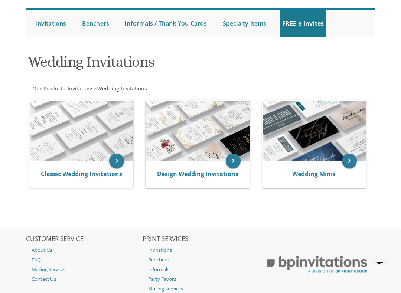
click at [56, 165] on div "Classic Wedding Invitations" at bounding box center [81, 174] width 103 height 27
click at [187, 173] on link "Design Wedding Invitations" at bounding box center [197, 174] width 81 height 8
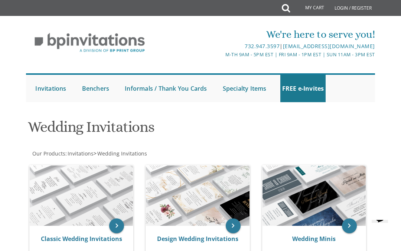
scroll to position [86, 0]
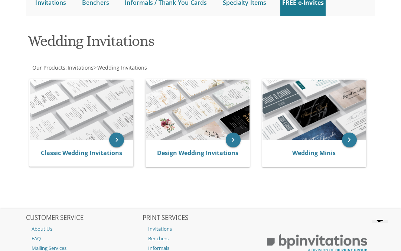
click at [66, 144] on div "Classic Wedding Invitations" at bounding box center [81, 153] width 103 height 27
click at [83, 106] on img at bounding box center [81, 110] width 103 height 60
click at [115, 149] on link "Classic Wedding Invitations" at bounding box center [81, 153] width 81 height 8
click at [85, 153] on link "Classic Wedding Invitations" at bounding box center [81, 153] width 81 height 8
click at [83, 149] on link "Classic Wedding Invitations" at bounding box center [81, 153] width 81 height 8
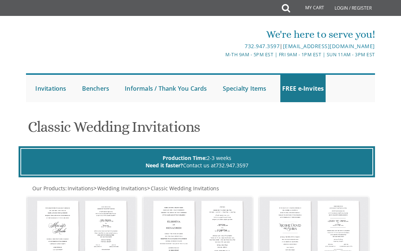
click at [66, 122] on h1 "Classic Wedding Invitations" at bounding box center [200, 130] width 345 height 22
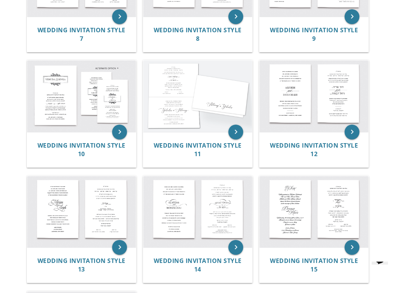
scroll to position [483, 0]
click at [205, 249] on div "Wedding Invitation Style 14" at bounding box center [197, 264] width 109 height 35
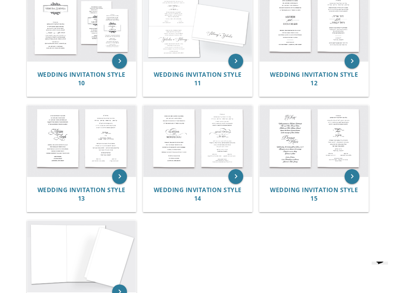
scroll to position [552, 0]
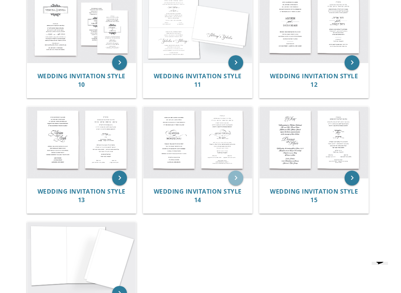
click at [235, 173] on icon "keyboard_arrow_right" at bounding box center [235, 178] width 15 height 15
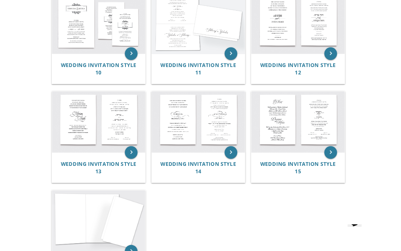
scroll to position [573, 0]
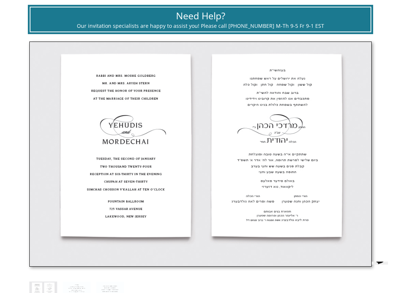
scroll to position [212, 0]
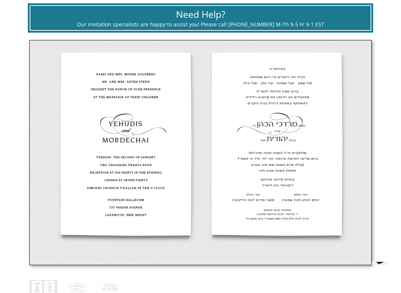
click at [43, 98] on img at bounding box center [200, 152] width 342 height 225
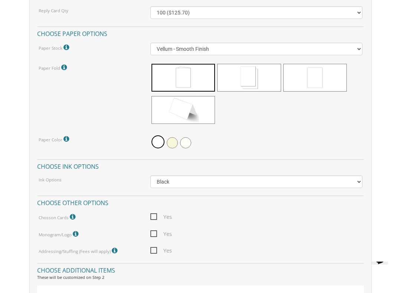
scroll to position [725, 0]
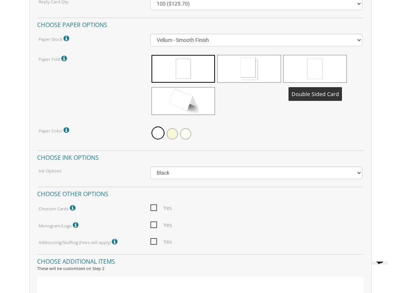
click at [331, 72] on span at bounding box center [314, 69] width 63 height 28
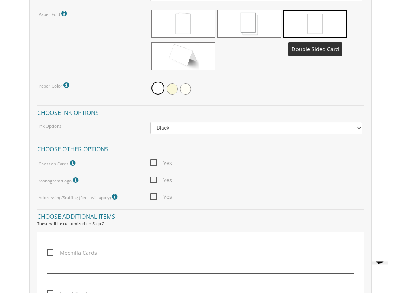
scroll to position [778, 0]
click at [155, 161] on span "Yes" at bounding box center [161, 162] width 22 height 9
click at [155, 161] on input "Yes" at bounding box center [152, 162] width 5 height 5
checkbox input "true"
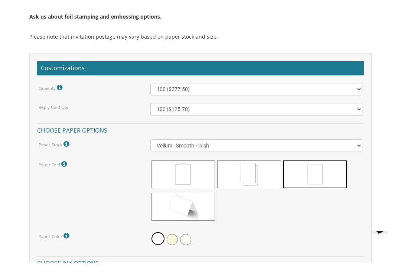
scroll to position [638, 0]
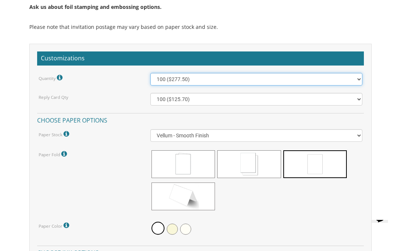
click at [358, 75] on select "100 ($277.50) 200 ($330.45) 300 ($380.65) 400 ($432.70) 500 ($482.10) 600 ($534…" at bounding box center [256, 79] width 212 height 13
select select "1000"
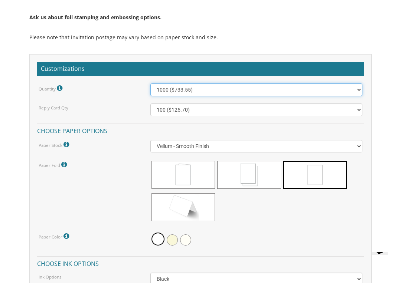
scroll to position [635, 0]
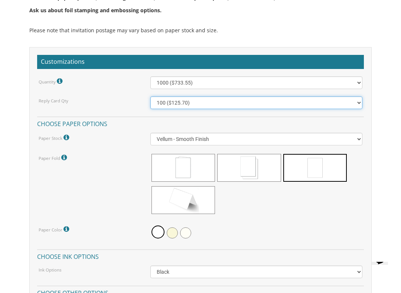
click at [355, 102] on select "100 ($125.70) 200 ($150.60) 300 ($177.95) 400 ($270.70) 500 ($225.30) 600 ($249…" at bounding box center [256, 102] width 212 height 13
select select "1000"
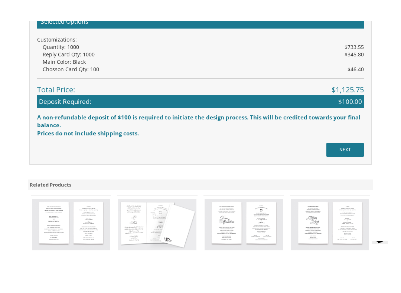
scroll to position [1216, 0]
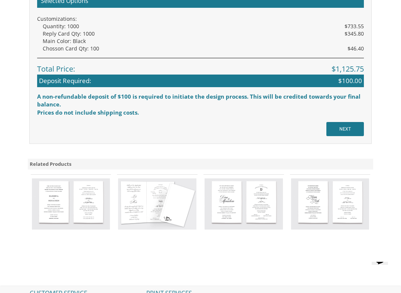
click at [346, 131] on input "NEXT" at bounding box center [344, 129] width 37 height 14
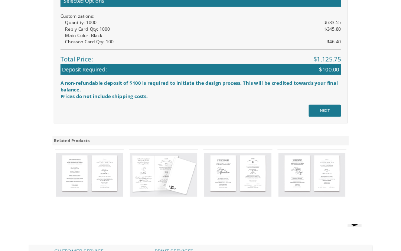
scroll to position [1236, 0]
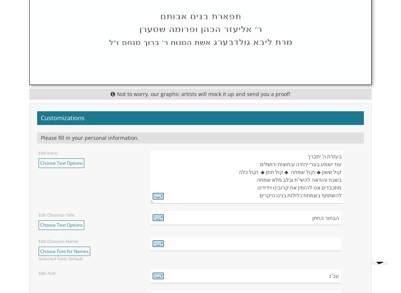
scroll to position [732, 0]
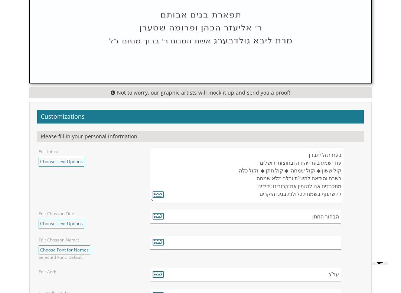
click at [325, 239] on input "text" at bounding box center [245, 243] width 190 height 14
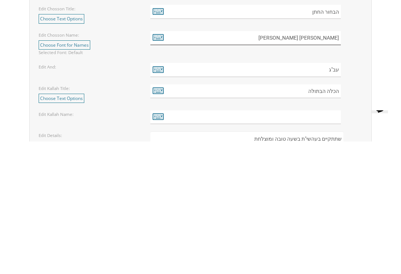
scroll to position [806, 0]
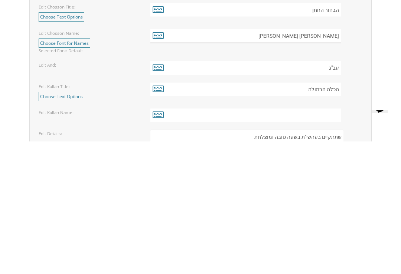
type input "מנחם אריה"
click at [333, 241] on input "text" at bounding box center [245, 248] width 190 height 14
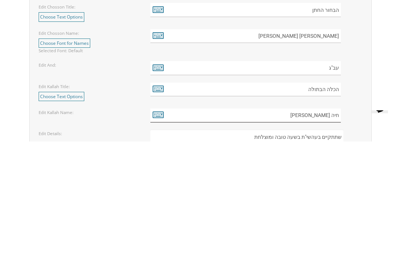
click at [326, 241] on input "חיה עלא באבא" at bounding box center [245, 248] width 190 height 14
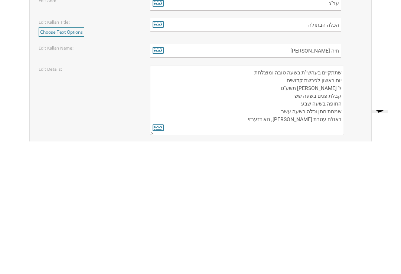
scroll to position [882, 0]
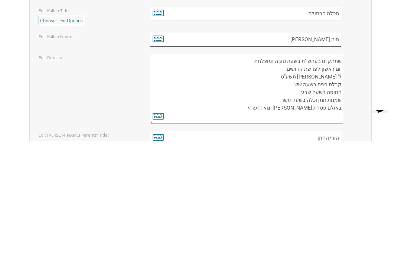
type input "חיה עלקא באבא"
click at [284, 187] on textarea "שתתקיים בעהשי"ת בשעה טובה ומוצלחת יום ראשון לפרשת קדושים ל' ניסן תשע"ט קבלת פני…" at bounding box center [246, 222] width 193 height 70
click at [280, 187] on textarea "שתתקיים בעהשי"ת בשעה טובה ומוצלחת יום ראשון לפרשת קדושים ל' ניסן תשע"ט קבלת פני…" at bounding box center [246, 222] width 193 height 70
click at [287, 187] on textarea "שתתקיים בעהשי"ת בשעה טובה ומוצלחת יום ראשון לפרשת קדושים ל' ניסן תשע"ט קבלת פני…" at bounding box center [246, 222] width 193 height 70
click at [286, 187] on textarea "שתתקיים בעהשי"ת בשעה טובה ומוצלחת יום ראשון לפרשת קדושים ל' ניסן תשע"ט קבלת פני…" at bounding box center [246, 222] width 193 height 70
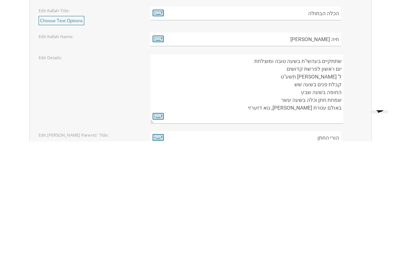
click at [287, 187] on textarea "שתתקיים בעהשי"ת בשעה טובה ומוצלחת יום ראשון לפרשת קדושים ל' ניסן תשע"ט קבלת פני…" at bounding box center [246, 222] width 193 height 70
click at [306, 187] on textarea "שתתקיים בעהשי"ת בשעה טובה ומוצלחת יום ראשון לפרשת קדושים ל' [PERSON_NAME] תשע"ט…" at bounding box center [246, 222] width 193 height 70
click at [309, 187] on textarea "שתתקיים בעהשי"ת בשעה טובה ומוצלחת יום ראשון לפרשת קדושים ל' [PERSON_NAME] תשע"ט…" at bounding box center [246, 222] width 193 height 70
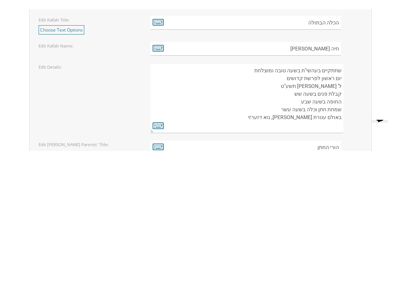
scroll to position [1015, 0]
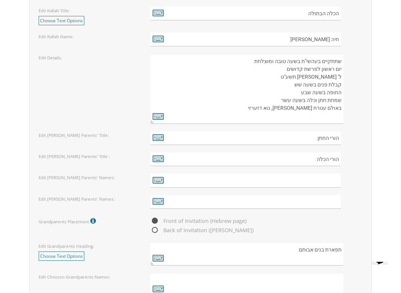
click at [287, 67] on textarea "שתתקיים בעהשי"ת בשעה טובה ומוצלחת יום ראשון לפרשת קדושים ל' [PERSON_NAME] תשע"ט…" at bounding box center [246, 89] width 193 height 70
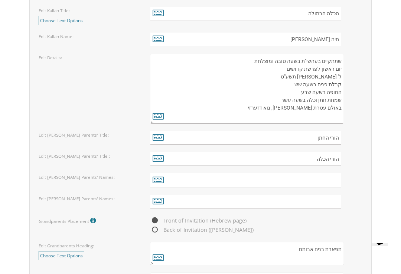
click at [286, 63] on textarea "שתתקיים בעהשי"ת בשעה טובה ומוצלחת יום ראשון לפרשת קדושים ל' [PERSON_NAME] תשע"ט…" at bounding box center [246, 89] width 193 height 70
click at [304, 65] on textarea "שתתקיים בעהשי"ת בשעה טובה ומוצלחת יום ראשון לפרשת קדושים ל' [PERSON_NAME] תשע"ט…" at bounding box center [246, 89] width 193 height 70
click at [284, 67] on textarea "שתתקיים בעהשי"ת בשעה טובה ומוצלחת יום ראשון לפרשת קדושים ל' [PERSON_NAME] תשע"ט…" at bounding box center [246, 89] width 193 height 70
click at [296, 64] on textarea "שתתקיים בעהשי"ת בשעה טובה ומוצלחת יום ראשון לפרשת קדושים ל' [PERSON_NAME] תשע"ט…" at bounding box center [246, 89] width 193 height 70
click at [312, 70] on textarea "שתתקיים בעהשי"ת בשעה טובה ומוצלחת יום ראשון לפרשת קדושים ל' [PERSON_NAME] תשע"ט…" at bounding box center [246, 89] width 193 height 70
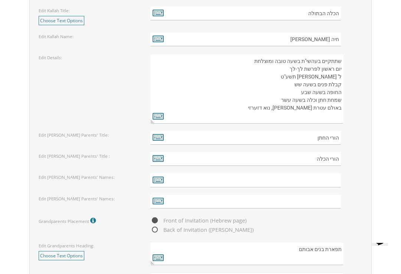
click at [308, 78] on textarea "שתתקיים בעהשי"ת בשעה טובה ומוצלחת יום ראשון לפרשת קדושים ל' [PERSON_NAME] תשע"ט…" at bounding box center [246, 89] width 193 height 70
click at [309, 75] on textarea "שתתקיים בעהשי"ת בשעה טובה ומוצלחת יום ראשון לפרשת קדושים ל' [PERSON_NAME] תשע"ט…" at bounding box center [246, 89] width 193 height 70
click at [306, 75] on textarea "שתתקיים בעהשי"ת בשעה טובה ומוצלחת יום ראשון לפרשת קדושים ל' [PERSON_NAME] תשע"ט…" at bounding box center [246, 89] width 193 height 70
click at [308, 72] on textarea "שתתקיים בעהשי"ת בשעה טובה ומוצלחת יום ראשון לפרשת קדושים ל' [PERSON_NAME] תשע"ט…" at bounding box center [246, 89] width 193 height 70
click at [302, 62] on textarea "שתתקיים בעהשי"ת בשעה טובה ומוצלחת יום ראשון לפרשת קדושים ל' [PERSON_NAME] תשע"ט…" at bounding box center [246, 89] width 193 height 70
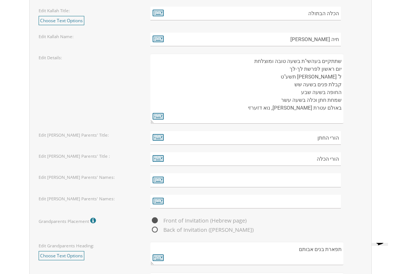
click at [375, 101] on div "Customizations Please fill in your personal information. Edit Intro: Choose Tex…" at bounding box center [200, 90] width 353 height 543
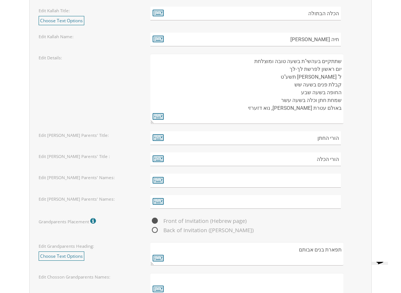
click at [366, 105] on div "שתתקיים בעהשי"ת בשעה טובה ומוצלחת יום ראשון לפרשת קדושים ל' [PERSON_NAME] תשע"ט…" at bounding box center [256, 89] width 223 height 70
click at [311, 76] on textarea "שתתקיים בעהשי"ת בשעה טובה ומוצלחת יום ראשון לפרשת קדושים ל' [PERSON_NAME] תשע"ט…" at bounding box center [246, 89] width 193 height 70
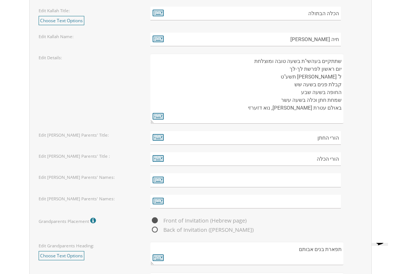
click at [309, 73] on textarea "שתתקיים בעהשי"ת בשעה טובה ומוצלחת יום ראשון לפרשת קדושים ל' [PERSON_NAME] תשע"ט…" at bounding box center [246, 89] width 193 height 70
click at [300, 65] on textarea "שתתקיים בעהשי"ת בשעה טובה ומוצלחת יום ראשון לפרשת קדושים ל' [PERSON_NAME] תשע"ט…" at bounding box center [246, 89] width 193 height 70
click at [300, 75] on textarea "שתתקיים בעהשי"ת בשעה טובה ומוצלחת יום ראשון לפרשת קדושים ל' [PERSON_NAME] תשע"ט…" at bounding box center [246, 89] width 193 height 70
click at [313, 98] on textarea "שתתקיים בעהשי"ת בשעה טובה ומוצלחת יום ראשון לפרשת קדושים ל' [PERSON_NAME] תשע"ט…" at bounding box center [246, 89] width 193 height 70
click at [306, 72] on textarea "שתתקיים בעהשי"ת בשעה טובה ומוצלחת יום ראשון לפרשת קדושים ל' [PERSON_NAME] תשע"ט…" at bounding box center [246, 89] width 193 height 70
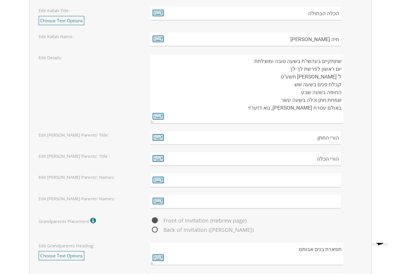
click at [303, 73] on textarea "שתתקיים בעהשי"ת בשעה טובה ומוצלחת יום ראשון לפרשת קדושים ל' [PERSON_NAME] תשע"ט…" at bounding box center [246, 89] width 193 height 70
click at [301, 75] on textarea "שתתקיים בעהשי"ת בשעה טובה ומוצלחת יום ראשון לפרשת קדושים ל' [PERSON_NAME] תשע"ט…" at bounding box center [246, 89] width 193 height 70
click at [313, 74] on textarea "שתתקיים בעהשי"ת בשעה טובה ומוצלחת יום ראשון לפרשת קדושים ל' [PERSON_NAME] תשע"ט…" at bounding box center [246, 89] width 193 height 70
click at [299, 74] on textarea "שתתקיים בעהשי"ת בשעה טובה ומוצלחת יום ראשון לפרשת קדושים ל' [PERSON_NAME] תשע"ט…" at bounding box center [246, 89] width 193 height 70
click at [304, 73] on textarea "שתתקיים בעהשי"ת בשעה טובה ומוצלחת יום ראשון לפרשת קדושים ל' [PERSON_NAME] תשע"ט…" at bounding box center [246, 89] width 193 height 70
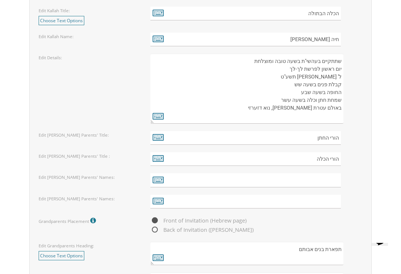
click at [300, 71] on textarea "שתתקיים בעהשי"ת בשעה טובה ומוצלחת יום ראשון לפרשת קדושים ל' [PERSON_NAME] תשע"ט…" at bounding box center [246, 89] width 193 height 70
click at [313, 73] on textarea "שתתקיים בעהשי"ת בשעה טובה ומוצלחת יום ראשון לפרשת קדושים ל' [PERSON_NAME] תשע"ט…" at bounding box center [246, 89] width 193 height 70
click at [337, 75] on textarea "שתתקיים בעהשי"ת בשעה טובה ומוצלחת יום ראשון לפרשת קדושים ל' [PERSON_NAME] תשע"ט…" at bounding box center [246, 89] width 193 height 70
click at [296, 67] on textarea "שתתקיים בעהשי"ת בשעה טובה ומוצלחת יום ראשון לפרשת קדושים ל' [PERSON_NAME] תשע"ט…" at bounding box center [246, 89] width 193 height 70
click at [303, 102] on textarea "שתתקיים בעהשי"ת בשעה טובה ומוצלחת יום ראשון לפרשת קדושים ל' [PERSON_NAME] תשע"ט…" at bounding box center [246, 89] width 193 height 70
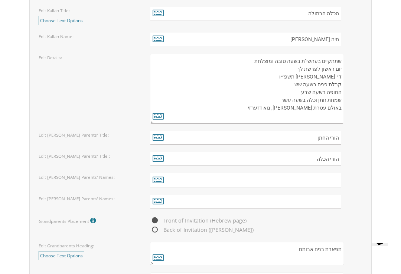
click at [294, 109] on textarea "שתתקיים בעהשי"ת בשעה טובה ומוצלחת יום ראשון לפרשת קדושים ל' [PERSON_NAME] תשע"ט…" at bounding box center [246, 89] width 193 height 70
click at [310, 104] on textarea "שתתקיים בעהשי"ת בשעה טובה ומוצלחת יום ראשון לפרשת קדושים ל' [PERSON_NAME] תשע"ט…" at bounding box center [246, 89] width 193 height 70
click at [302, 103] on textarea "שתתקיים בעהשי"ת בשעה טובה ומוצלחת יום ראשון לפרשת קדושים ל' [PERSON_NAME] תשע"ט…" at bounding box center [246, 89] width 193 height 70
click at [286, 101] on textarea "שתתקיים בעהשי"ת בשעה טובה ומוצלחת יום ראשון לפרשת קדושים ל' [PERSON_NAME] תשע"ט…" at bounding box center [246, 89] width 193 height 70
click at [302, 106] on textarea "שתתקיים בעהשי"ת בשעה טובה ומוצלחת יום ראשון לפרשת קדושים ל' [PERSON_NAME] תשע"ט…" at bounding box center [246, 89] width 193 height 70
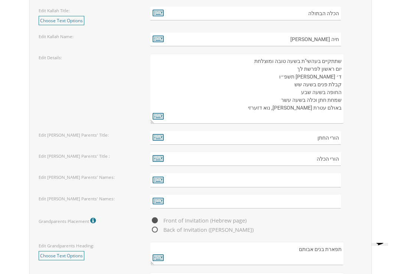
click at [304, 106] on textarea "שתתקיים בעהשי"ת בשעה טובה ומוצלחת יום ראשון לפרשת קדושים ל' [PERSON_NAME] תשע"ט…" at bounding box center [246, 89] width 193 height 70
click at [305, 103] on textarea "שתתקיים בעהשי"ת בשעה טובה ומוצלחת יום ראשון לפרשת קדושים ל' [PERSON_NAME] תשע"ט…" at bounding box center [246, 89] width 193 height 70
click at [304, 104] on textarea "שתתקיים בעהשי"ת בשעה טובה ומוצלחת יום ראשון לפרשת קדושים ל' [PERSON_NAME] תשע"ט…" at bounding box center [246, 89] width 193 height 70
click at [298, 105] on textarea "שתתקיים בעהשי"ת בשעה טובה ומוצלחת יום ראשון לפרשת קדושים ל' [PERSON_NAME] תשע"ט…" at bounding box center [246, 89] width 193 height 70
click at [302, 105] on textarea "שתתקיים בעהשי"ת בשעה טובה ומוצלחת יום ראשון לפרשת קדושים ל' ניסן תשע"ט קבלת פני…" at bounding box center [246, 89] width 193 height 70
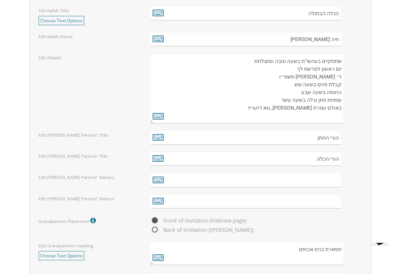
type textarea "שתתקיים בעהשי"ת בשעה טובה ומוצלחת יום ראשון לפרשת לך ד׳ חשון תשפ״ו קבלת פנים בש…"
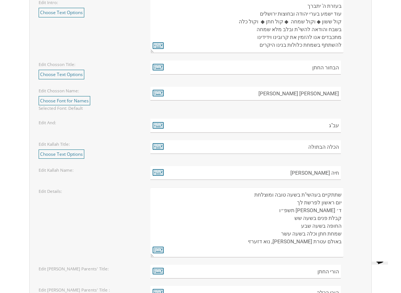
scroll to position [883, 0]
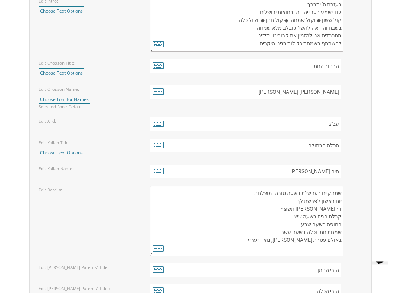
click at [291, 198] on textarea "שתתקיים בעהשי"ת בשעה טובה ומוצלחת יום ראשון לפרשת קדושים ל' ניסן תשע"ט קבלת פני…" at bounding box center [246, 221] width 193 height 70
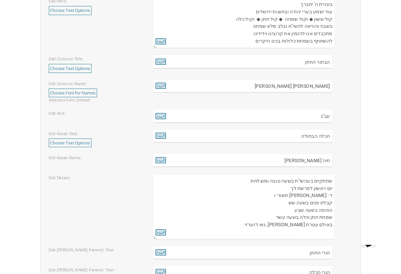
scroll to position [898, 0]
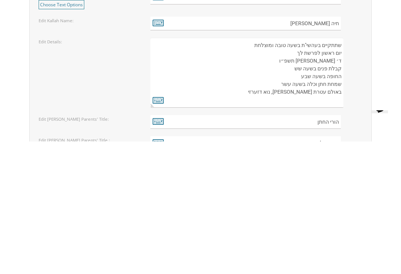
click at [292, 171] on textarea "שתתקיים בעהשי"ת בשעה טובה ומוצלחת יום ראשון לפרשת קדושים ל' ניסן תשע"ט קבלת פני…" at bounding box center [246, 206] width 193 height 70
click at [295, 171] on textarea "שתתקיים בעהשי"ת בשעה טובה ומוצלחת יום ראשון לפרשת קדושים ל' ניסן תשע"ט קבלת פני…" at bounding box center [246, 206] width 193 height 70
click at [297, 171] on textarea "שתתקיים בעהשי"ת בשעה טובה ומוצלחת יום ראשון לפרשת קדושים ל' ניסן תשע"ט קבלת פני…" at bounding box center [246, 206] width 193 height 70
click at [295, 171] on textarea "שתתקיים בעהשי"ת בשעה טובה ומוצלחת יום ראשון לפרשת קדושים ל' ניסן תשע"ט קבלת פני…" at bounding box center [246, 206] width 193 height 70
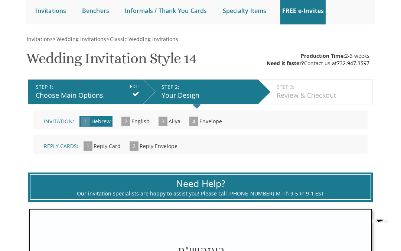
scroll to position [0, 0]
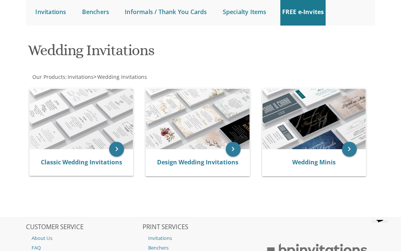
scroll to position [76, 0]
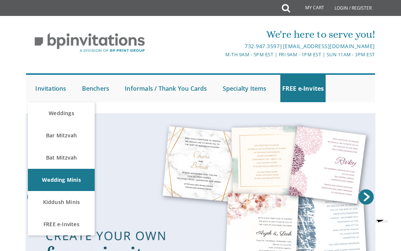
click at [69, 112] on link "Weddings" at bounding box center [61, 113] width 67 height 22
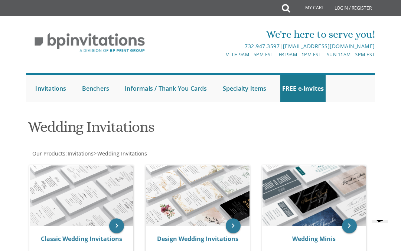
click at [84, 219] on img at bounding box center [81, 196] width 103 height 60
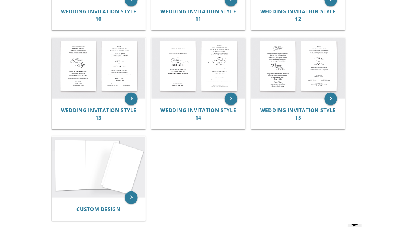
scroll to position [610, 0]
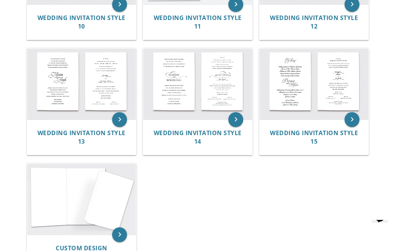
click at [96, 231] on img at bounding box center [81, 200] width 109 height 72
click at [207, 105] on img at bounding box center [197, 85] width 109 height 72
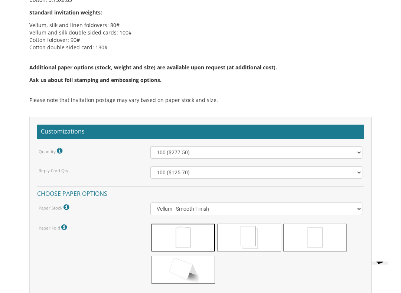
scroll to position [565, 0]
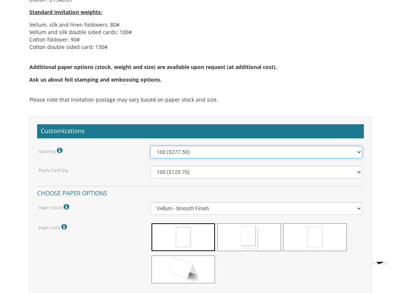
click at [343, 152] on select "100 ($277.50) 200 ($330.45) 300 ($380.65) 400 ($432.70) 500 ($482.10) 600 ($534…" at bounding box center [256, 152] width 212 height 13
select select "1000"
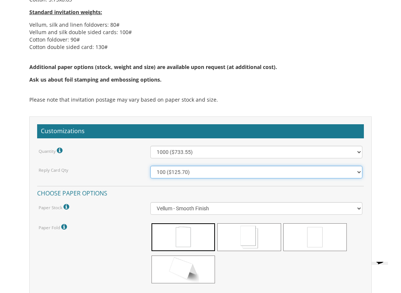
click at [201, 169] on select "100 ($125.70) 200 ($150.60) 300 ($177.95) 400 ($270.70) 500 ($225.30) 600 ($249…" at bounding box center [256, 172] width 212 height 13
select select "500"
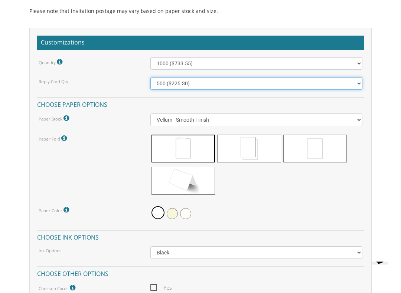
scroll to position [654, 0]
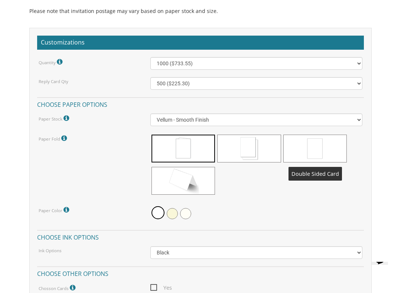
click at [318, 150] on span at bounding box center [314, 149] width 63 height 28
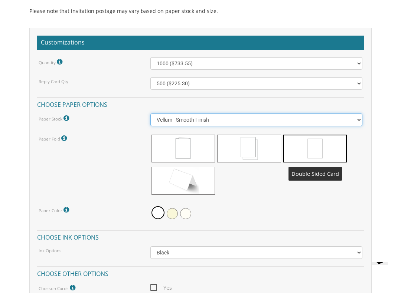
click at [347, 118] on select "Vellum - Smooth Finish Linen - Subtle Embossed Crosshatch Texture Silk - Soft, …" at bounding box center [256, 119] width 212 height 13
click at [292, 120] on select "Vellum - Smooth Finish Linen - Subtle Embossed Crosshatch Texture Silk - Soft, …" at bounding box center [256, 119] width 212 height 13
click at [322, 120] on select "Vellum - Smooth Finish Linen - Subtle Embossed Crosshatch Texture Silk - Soft, …" at bounding box center [256, 119] width 212 height 13
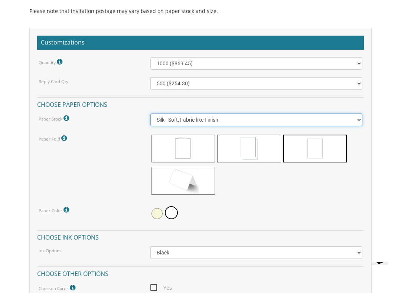
click at [314, 122] on select "Vellum - Smooth Finish Linen - Subtle Embossed Crosshatch Texture Silk - Soft, …" at bounding box center [256, 119] width 212 height 13
select select "Vellum"
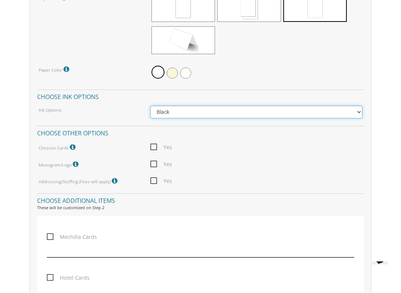
click at [344, 111] on select "Black Colored Ink ($65.00) Black + One Color ($211.00) Two Colors ($265.00)" at bounding box center [256, 112] width 212 height 13
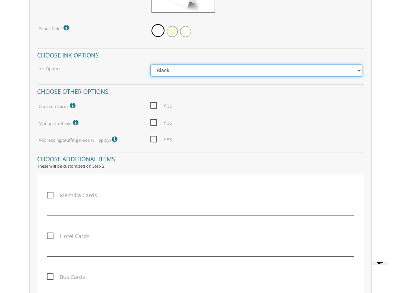
scroll to position [858, 0]
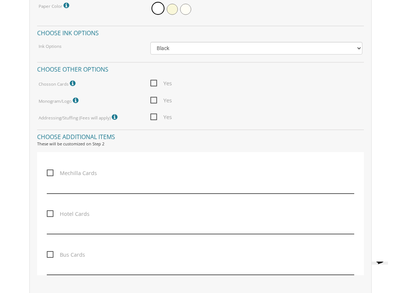
click at [152, 79] on span "Yes" at bounding box center [161, 83] width 22 height 9
click at [152, 80] on input "Yes" at bounding box center [152, 82] width 5 height 5
checkbox input "true"
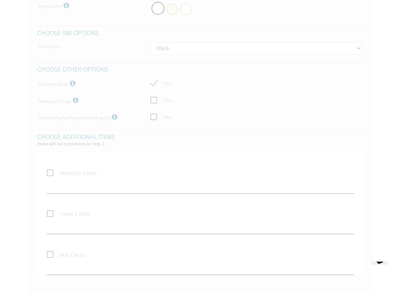
scroll to position [858, 0]
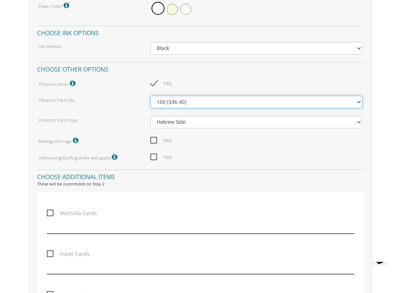
click at [350, 98] on select "100 ($46.40) 200 ($55.20) 300 ($61.85)" at bounding box center [256, 102] width 212 height 13
click at [231, 98] on select "100 ($46.40) 200 ($55.20) 300 ($61.85)" at bounding box center [256, 102] width 212 height 13
select select "100"
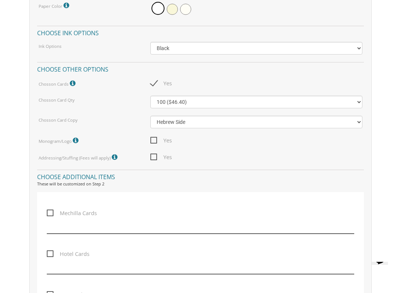
click at [156, 138] on span "Yes" at bounding box center [161, 140] width 22 height 9
click at [155, 138] on input "Yes" at bounding box center [152, 139] width 5 height 5
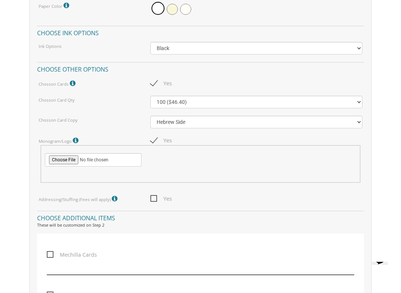
click at [160, 136] on span "Yes" at bounding box center [161, 140] width 22 height 9
click at [155, 137] on input "Yes" at bounding box center [152, 139] width 5 height 5
checkbox input "false"
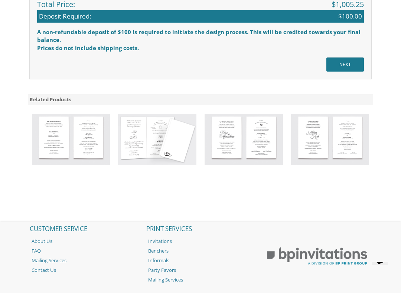
scroll to position [1280, 0]
click at [342, 64] on input "NEXT" at bounding box center [344, 65] width 37 height 14
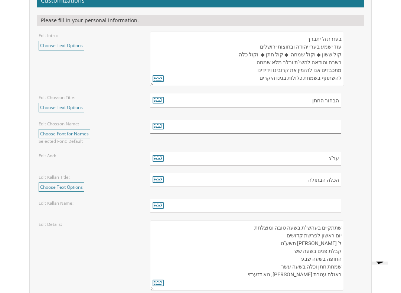
click at [325, 122] on input "text" at bounding box center [245, 127] width 190 height 14
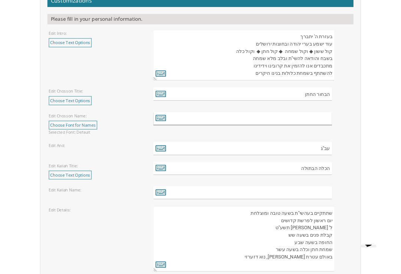
scroll to position [848, 0]
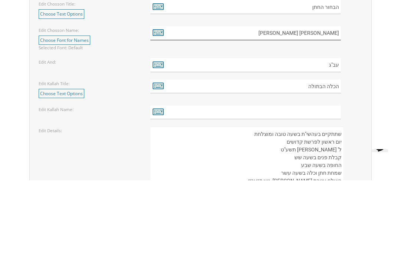
type input "[PERSON_NAME] [PERSON_NAME]"
click at [334, 200] on input "text" at bounding box center [245, 207] width 190 height 14
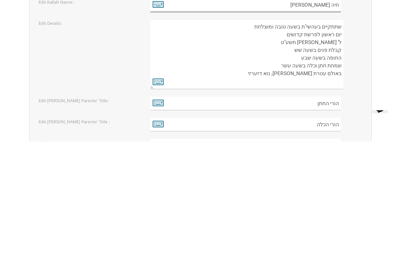
scroll to position [923, 0]
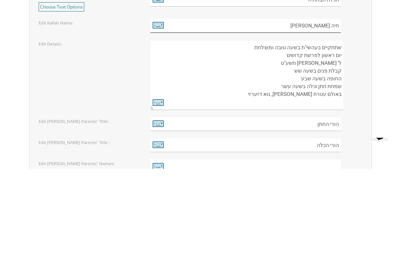
type input "חיה [PERSON_NAME]"
click at [283, 145] on textarea "שתתקיים בעהשי"ת בשעה טובה ומוצלחת יום ראשון לפרשת קדושים ל' [PERSON_NAME] תשע"ט…" at bounding box center [246, 180] width 193 height 70
click at [282, 145] on textarea "שתתקיים בעהשי"ת בשעה טובה ומוצלחת יום ראשון לפרשת קדושים ל' [PERSON_NAME] תשע"ט…" at bounding box center [246, 180] width 193 height 70
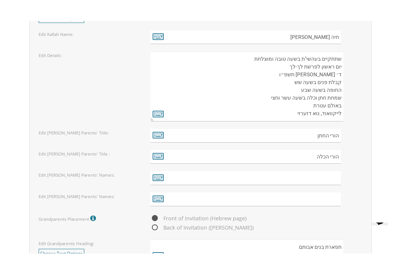
scroll to position [1038, 0]
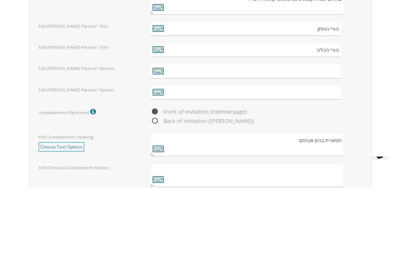
type textarea "שתתקיים בעהשי"ת בשעה טובה ומוצלחת יום ראשון לפרשת לך-לך ד׳ [PERSON_NAME] תשפ״ו …"
click at [329, 151] on input "text" at bounding box center [245, 158] width 190 height 14
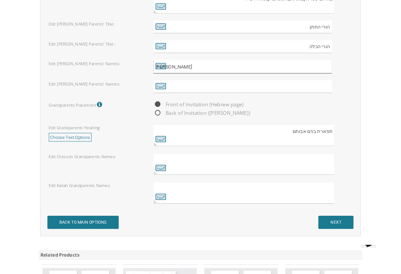
scroll to position [1124, 0]
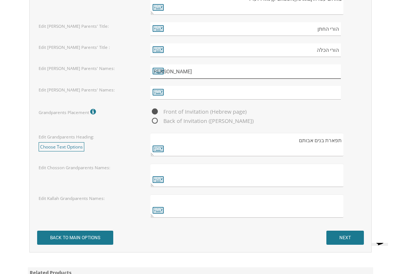
type input "[PERSON_NAME]"
click at [330, 86] on input "text" at bounding box center [245, 93] width 190 height 14
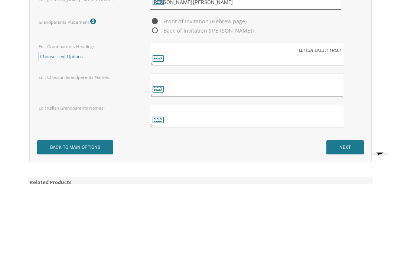
type input "[PERSON_NAME] [PERSON_NAME]"
click at [336, 164] on textarea at bounding box center [246, 175] width 193 height 23
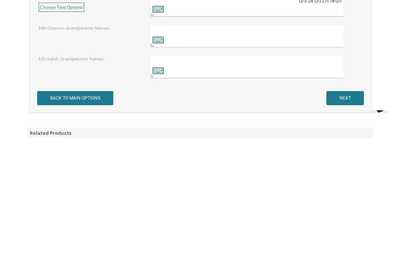
scroll to position [1131, 0]
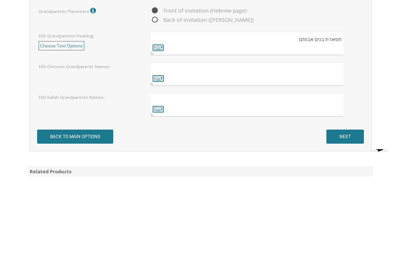
click at [332, 187] on textarea at bounding box center [246, 198] width 193 height 23
type textarea "פ"
type textarea "ר"
type textarea "[DEMOGRAPHIC_DATA] [PERSON_NAME] [DEMOGRAPHIC_DATA] [PERSON_NAME]"
click at [329, 156] on textarea at bounding box center [246, 167] width 193 height 23
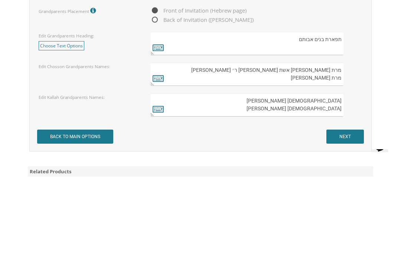
click at [236, 156] on textarea "מרת [PERSON_NAME] אשת [PERSON_NAME] ר׳ [PERSON_NAME] מרת [PERSON_NAME]" at bounding box center [246, 167] width 193 height 23
click at [304, 156] on textarea "מרת [PERSON_NAME] אשת [PERSON_NAME] ר׳ [PERSON_NAME] מרת [PERSON_NAME]" at bounding box center [246, 167] width 193 height 23
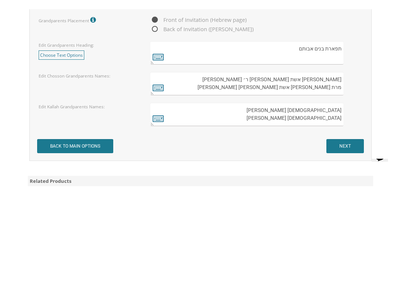
scroll to position [1225, 0]
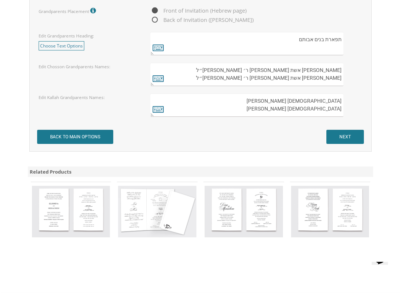
type textarea "[PERSON_NAME] אשת [PERSON_NAME] ר׳ [PERSON_NAME]״ל [PERSON_NAME] אשת [PERSON_NA…"
click at [340, 132] on input "NEXT" at bounding box center [344, 137] width 37 height 14
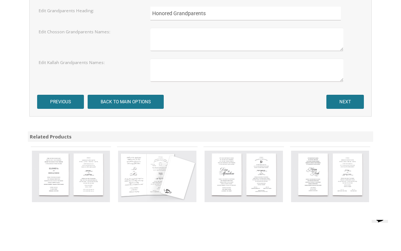
scroll to position [1066, 0]
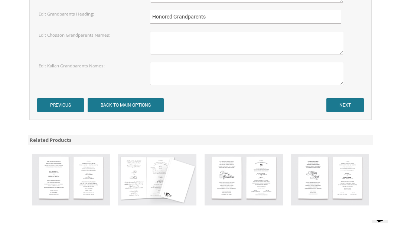
click at [79, 106] on input "PREVIOUS" at bounding box center [60, 105] width 47 height 14
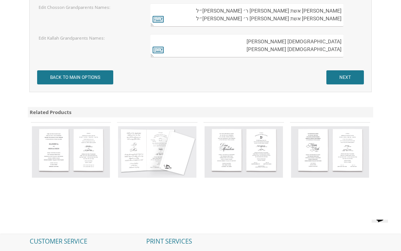
scroll to position [1264, 0]
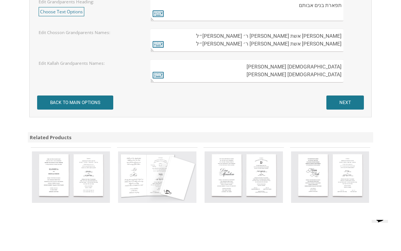
click at [351, 99] on input "NEXT" at bounding box center [344, 103] width 37 height 14
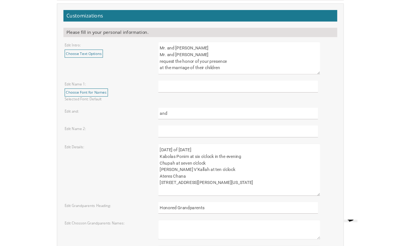
scroll to position [834, 0]
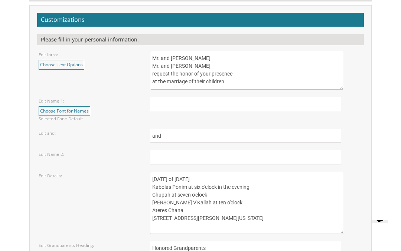
click at [231, 62] on textarea "Mr. and Mrs. Yossi Schwartz Mr. and Mrs. Yaakov Friedman request the honor of y…" at bounding box center [246, 70] width 193 height 39
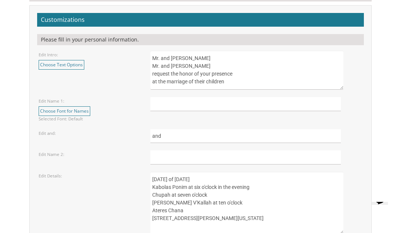
click at [230, 57] on textarea "Mr. and Mrs. Yossi Schwartz Mr. and Mrs. Yaakov Friedman request the honor of y…" at bounding box center [246, 70] width 193 height 39
click at [163, 65] on textarea "Mr. and Mrs. Yossi Schwartz Mr. and Mrs. Yaakov Friedman request the honor of y…" at bounding box center [246, 70] width 193 height 39
click at [238, 66] on textarea "Mr. and Mrs. Yossi Schwartz Mr. and Mrs. Yaakov Friedman request the honor of y…" at bounding box center [246, 70] width 193 height 39
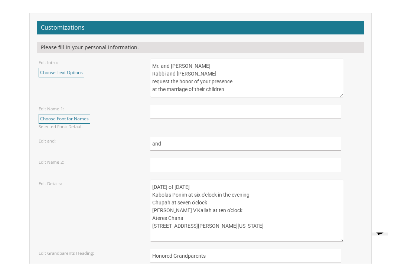
scroll to position [839, 0]
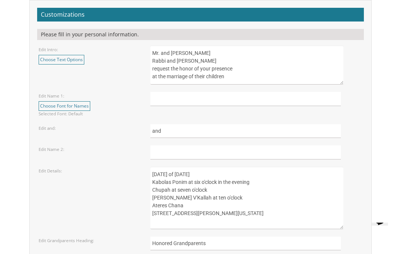
type textarea "Mr. and Mrs. Avraham Feldman Rabbi and Mrs. Yacov Dovid Wasserman request the h…"
click at [180, 99] on input "text" at bounding box center [245, 99] width 190 height 14
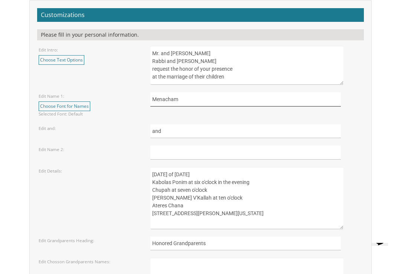
type input "Menacham"
click at [174, 146] on input "text" at bounding box center [245, 153] width 190 height 14
type input "Ch"
click at [194, 96] on input "Menacham" at bounding box center [245, 99] width 190 height 14
type input "Menachem"
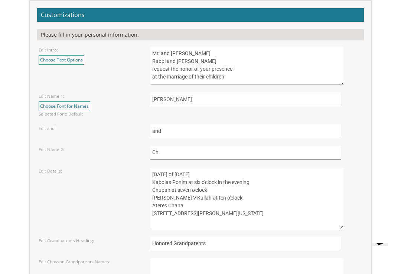
click at [183, 146] on input "Ch" at bounding box center [245, 153] width 190 height 14
click at [172, 152] on input "Ch" at bounding box center [245, 153] width 190 height 14
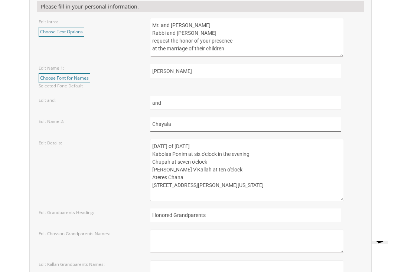
scroll to position [871, 0]
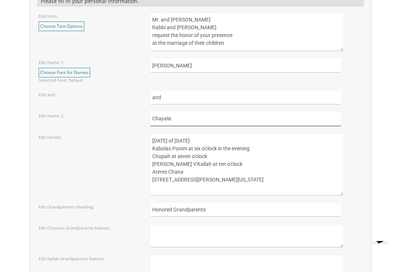
type input "Chayala"
click at [214, 138] on textarea "Sunday, the eighth of May, 2016 Kabolas Ponim at six o'clock in the evening Chu…" at bounding box center [246, 166] width 193 height 62
click at [238, 138] on textarea "Sunday, the eighth of May, 2016 Kabolas Ponim at six o'clock in the evening Chu…" at bounding box center [246, 166] width 193 height 62
click at [258, 165] on textarea "Sunday, the eighth of May, 2016 Kabolas Ponim at six o'clock in the evening Chu…" at bounding box center [246, 166] width 193 height 62
click at [194, 165] on textarea "Sunday, the eighth of May, 2016 Kabolas Ponim at six o'clock in the evening Chu…" at bounding box center [246, 166] width 193 height 62
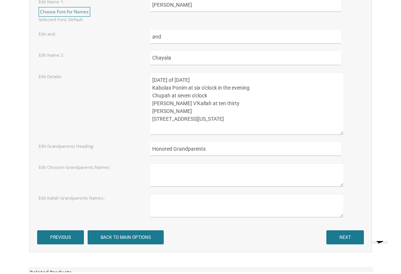
scroll to position [932, 0]
type textarea "Sunday, the twenty sixth of October, 2025 Kabolas Ponim at six o'clock in the e…"
click at [325, 169] on textarea at bounding box center [246, 176] width 193 height 23
type textarea "Mrs. Malka Feldman Mrs. Tzippy Alone"
click at [171, 200] on textarea at bounding box center [246, 207] width 193 height 23
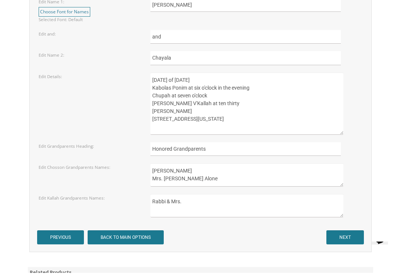
type textarea "Rabbi & Mrs."
click at [205, 178] on textarea "Mrs. Malka Feldman Mrs. Tzippy Alone" at bounding box center [246, 176] width 193 height 23
type textarea "Mrs. Malka Feldman Mrs. Tzippy Alon"
click at [204, 197] on textarea "Rabbi & Mrs." at bounding box center [246, 207] width 193 height 23
type textarea "Rabbi & Mrs. Pinchas Wasserman Rabbi & Mrs. Naftali Kempler"
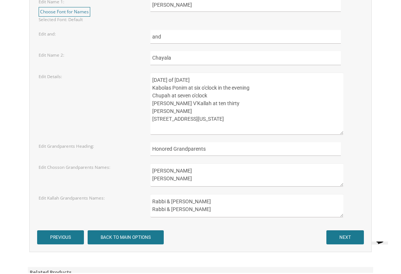
click at [355, 235] on input "NEXT" at bounding box center [344, 239] width 37 height 14
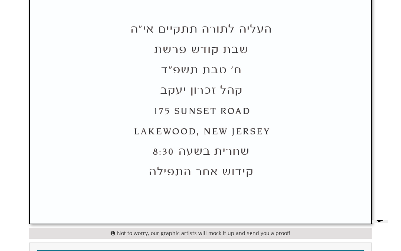
click at [370, 167] on img at bounding box center [201, 101] width 342 height 245
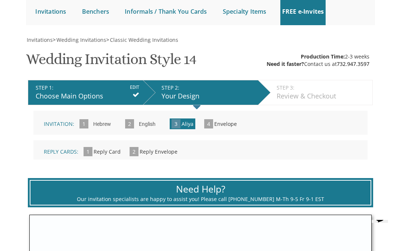
scroll to position [77, 0]
